Goal: Information Seeking & Learning: Learn about a topic

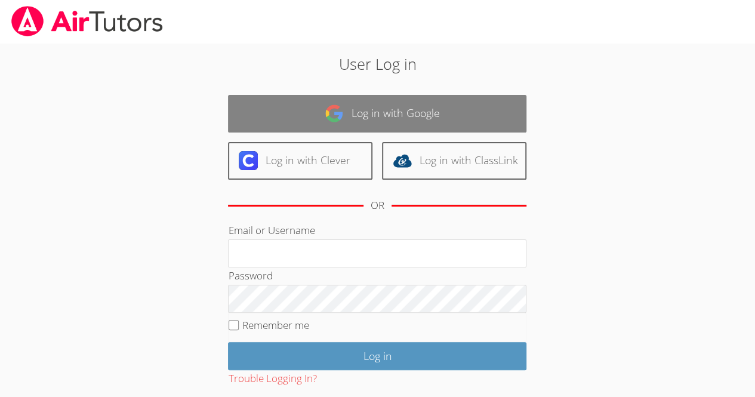
click at [462, 99] on link "Log in with Google" at bounding box center [377, 114] width 299 height 38
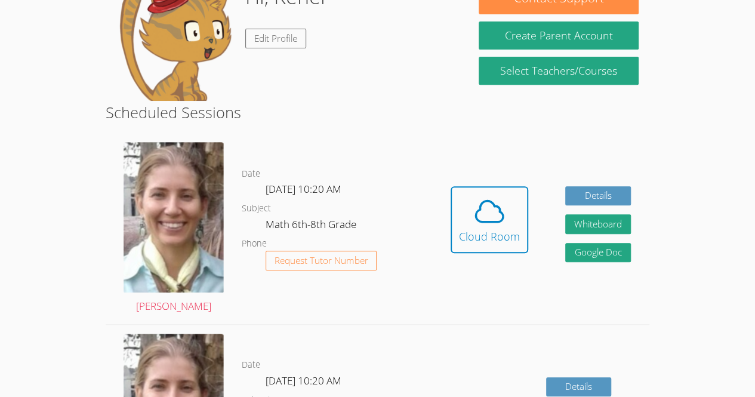
scroll to position [210, 0]
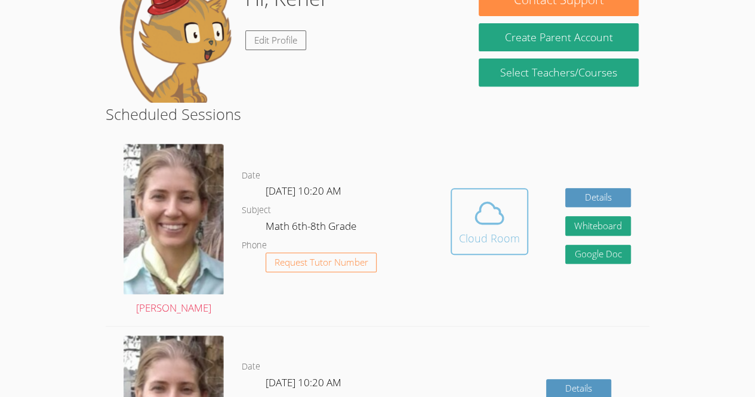
click at [505, 208] on icon at bounding box center [489, 212] width 33 height 33
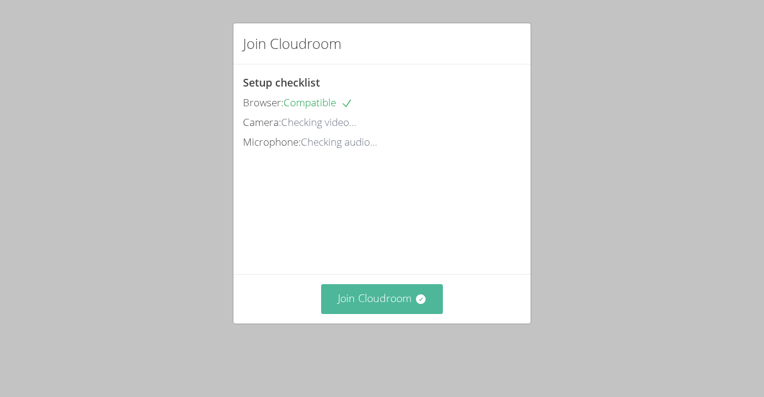
click at [399, 313] on button "Join Cloudroom" at bounding box center [382, 298] width 122 height 29
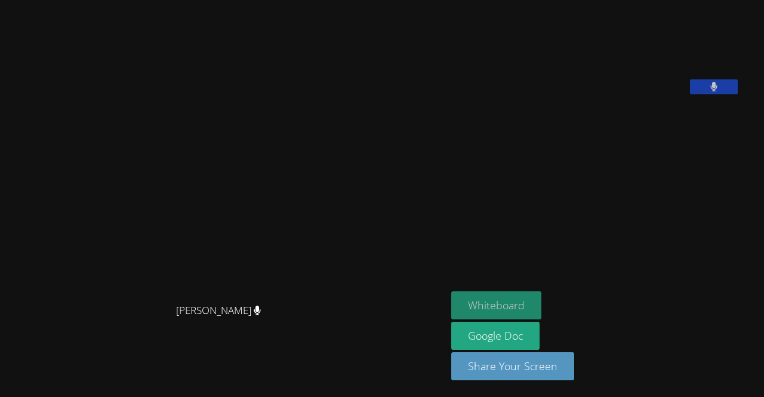
click at [514, 300] on button "Whiteboard" at bounding box center [496, 305] width 90 height 28
click at [507, 310] on button "Whiteboard" at bounding box center [496, 305] width 90 height 28
click at [499, 297] on button "Whiteboard" at bounding box center [496, 305] width 90 height 28
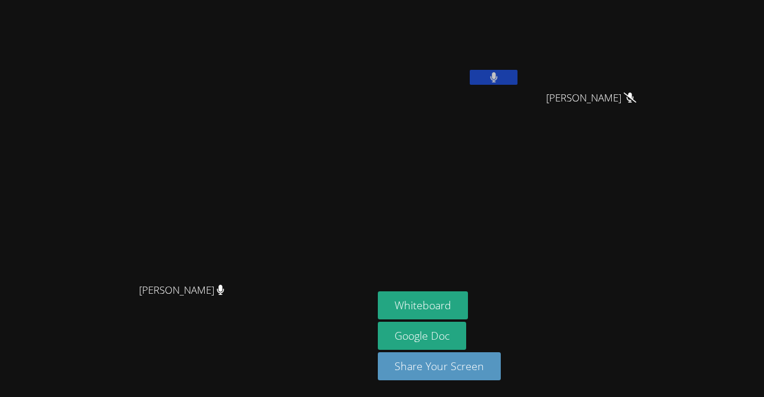
click at [539, 292] on aside "[PERSON_NAME] [PERSON_NAME] [PERSON_NAME] Google Doc Share Your Screen" at bounding box center [522, 198] width 299 height 397
click at [468, 299] on button "Whiteboard" at bounding box center [423, 305] width 90 height 28
click at [650, 38] on video at bounding box center [596, 45] width 142 height 80
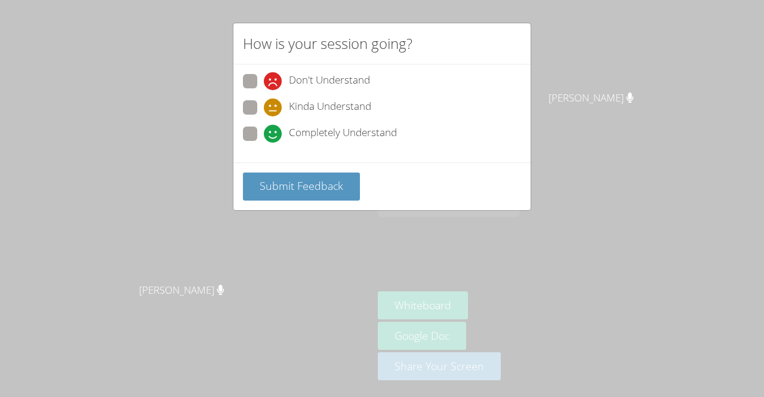
click at [259, 115] on label "Kinda Understand" at bounding box center [307, 108] width 128 height 16
click at [264, 110] on input "Kinda Understand" at bounding box center [269, 105] width 10 height 10
radio input "true"
click at [264, 143] on span at bounding box center [264, 143] width 0 height 0
click at [264, 127] on input "Completely Understand" at bounding box center [269, 132] width 10 height 10
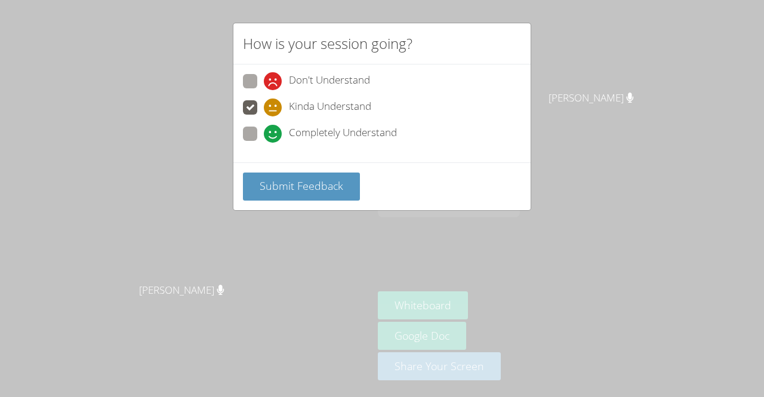
radio input "true"
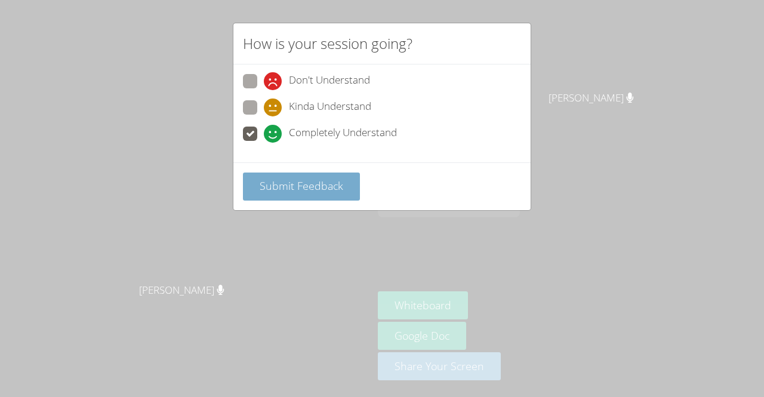
click at [346, 176] on button "Submit Feedback" at bounding box center [301, 187] width 117 height 28
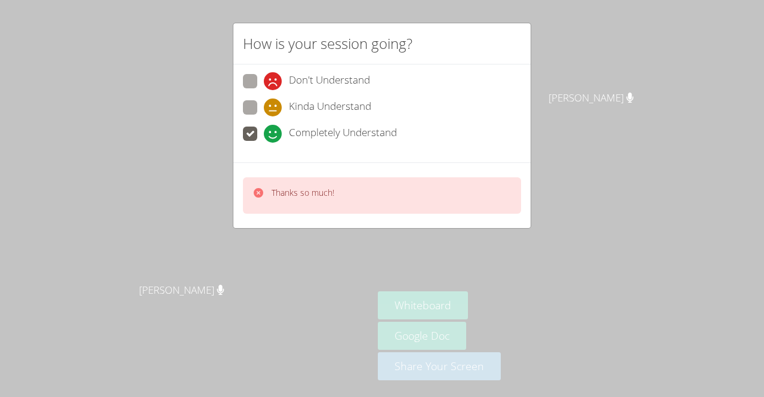
click at [316, 192] on p "Thanks so much!" at bounding box center [303, 193] width 63 height 12
